Goal: Task Accomplishment & Management: Manage account settings

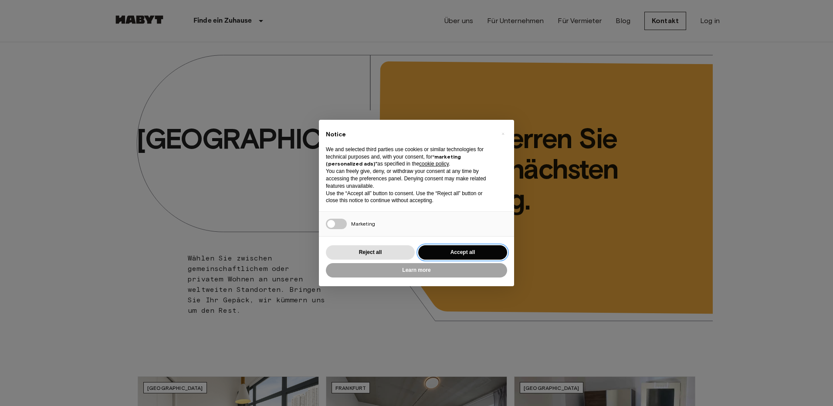
click at [464, 250] on button "Accept all" at bounding box center [462, 252] width 89 height 14
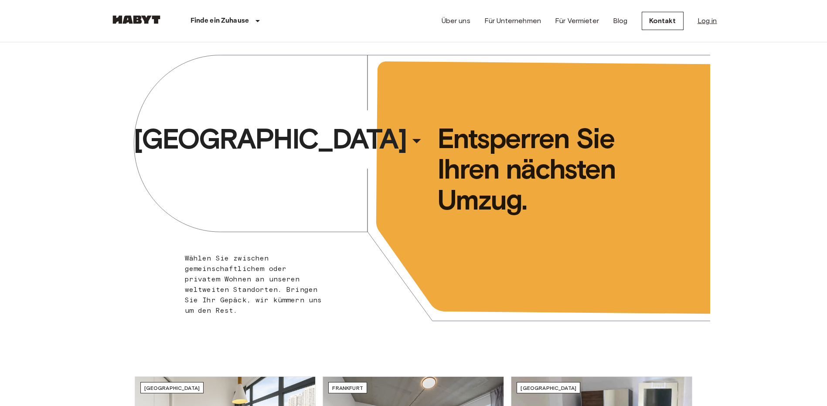
click at [709, 24] on link "Log in" at bounding box center [707, 21] width 20 height 10
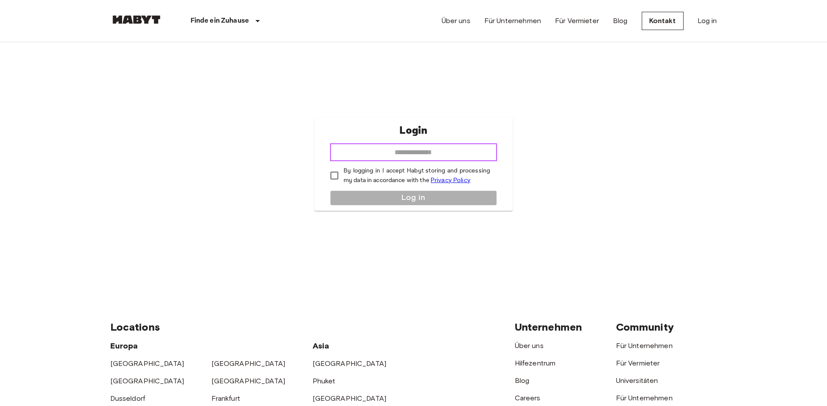
click at [361, 153] on input "email" at bounding box center [413, 152] width 167 height 17
type input "**********"
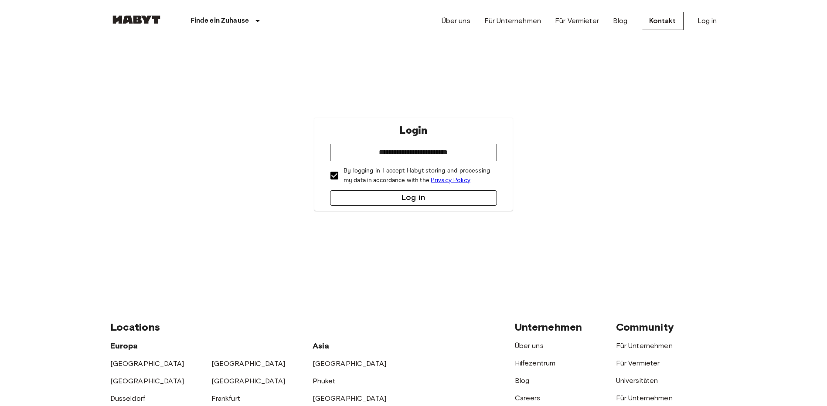
click at [409, 194] on button "Log in" at bounding box center [413, 197] width 167 height 15
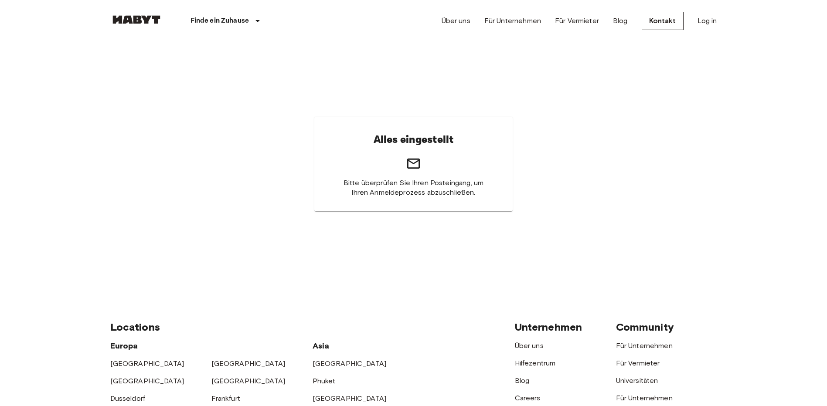
click at [414, 160] on icon at bounding box center [413, 163] width 15 height 15
click at [460, 146] on div "Alles eingestellt Bitte überprüfen Sie Ihren Posteingang, um Ihren Anmeldeproze…" at bounding box center [413, 164] width 198 height 95
click at [446, 183] on span "Bitte überprüfen Sie Ihren Posteingang, um Ihren Anmeldeprozess abzuschließen." at bounding box center [413, 187] width 156 height 19
